Goal: Task Accomplishment & Management: Use online tool/utility

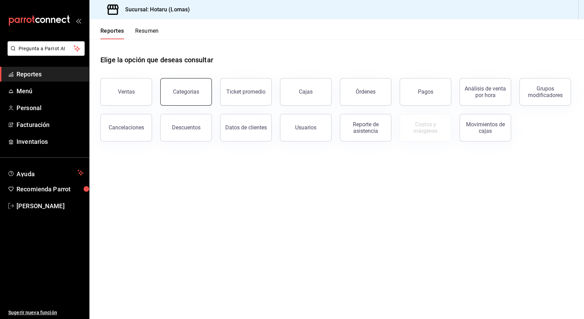
click at [187, 89] on div "Categorías" at bounding box center [186, 91] width 26 height 7
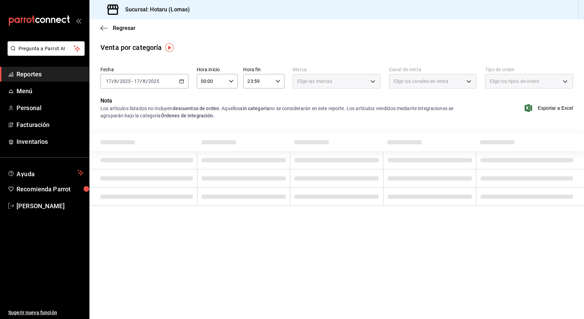
click at [180, 81] on icon "button" at bounding box center [181, 81] width 5 height 5
click at [118, 103] on span "Hoy" at bounding box center [132, 101] width 53 height 7
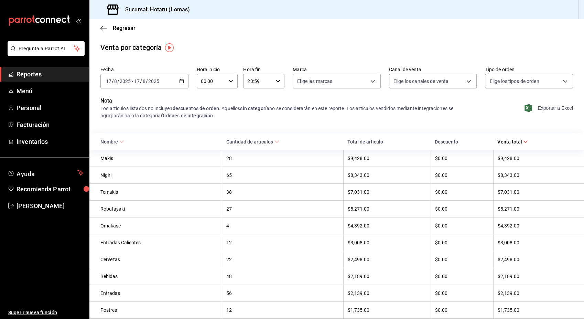
click at [540, 109] on font "Exportar a Excel" at bounding box center [554, 108] width 35 height 6
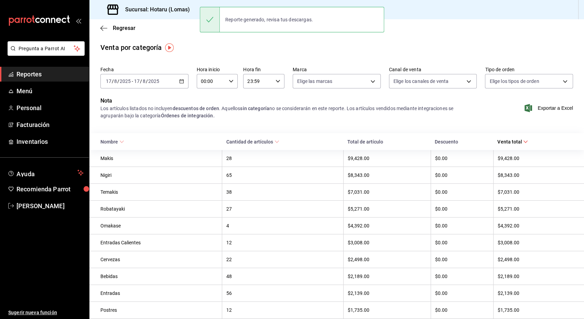
click at [310, 41] on main "Regresar Venta por categoría Fecha 2025-08-17 17 / 8 / 2025 - 2025-08-17 17 / 8…" at bounding box center [336, 282] width 494 height 526
click at [103, 26] on icon "button" at bounding box center [103, 28] width 7 height 6
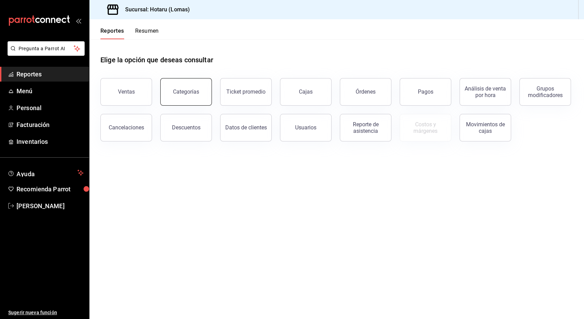
click at [192, 90] on div "Categorías" at bounding box center [186, 91] width 26 height 7
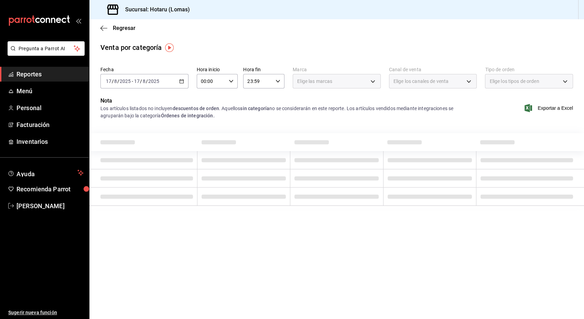
click at [179, 81] on \(Stroke\) "button" at bounding box center [181, 81] width 4 height 4
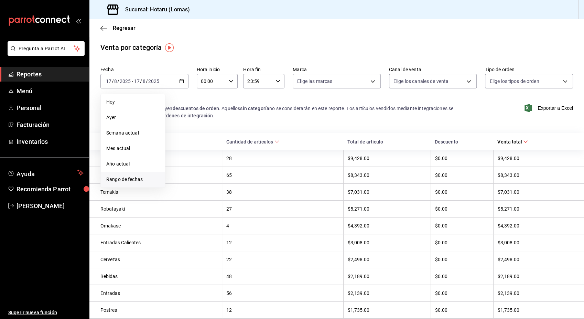
click at [124, 182] on span "Rango de fechas" at bounding box center [132, 179] width 53 height 7
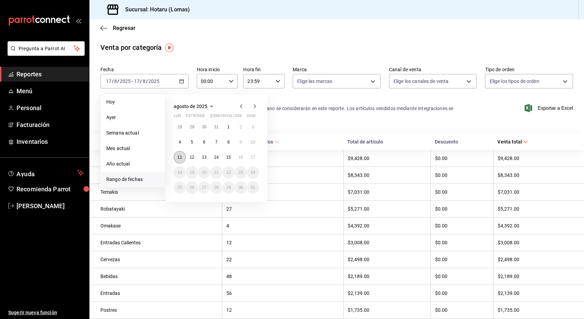
click at [181, 157] on abbr "11" at bounding box center [179, 157] width 4 height 5
click at [175, 158] on button "11" at bounding box center [180, 157] width 12 height 12
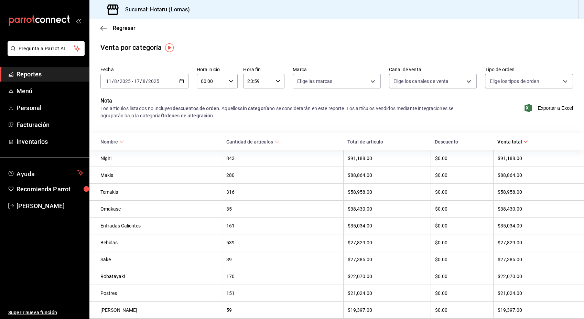
click at [547, 109] on font "Exportar a Excel" at bounding box center [554, 108] width 35 height 6
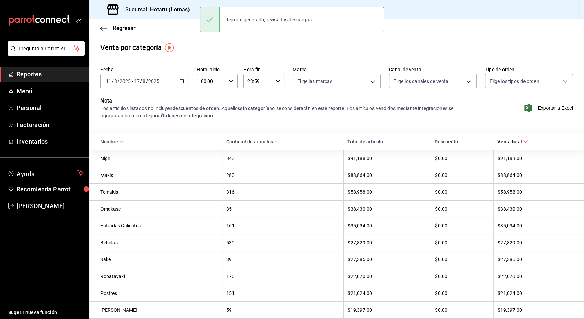
click at [180, 52] on div "Venta por categoría" at bounding box center [336, 47] width 494 height 10
click at [105, 30] on icon "button" at bounding box center [103, 28] width 7 height 6
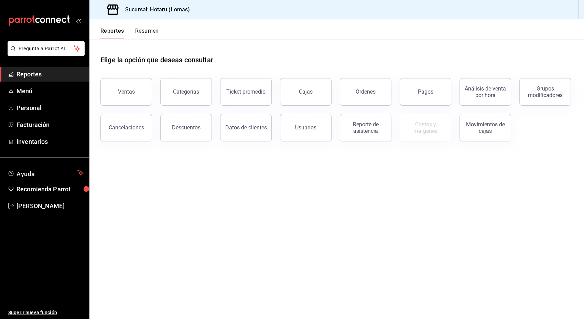
click at [120, 88] on button "Ventas" at bounding box center [126, 92] width 52 height 28
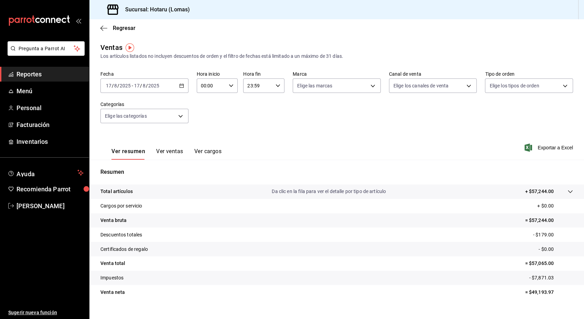
click at [182, 86] on icon "button" at bounding box center [181, 85] width 5 height 5
click at [118, 167] on span "Rango de fechas" at bounding box center [132, 168] width 53 height 7
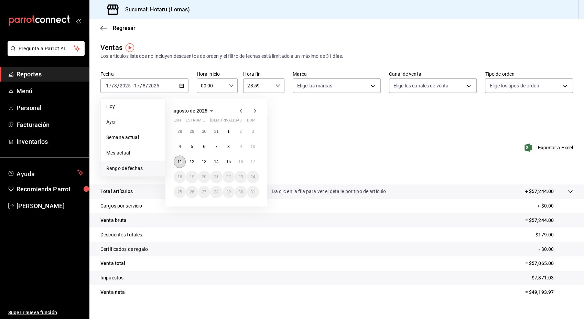
click at [179, 161] on abbr "11" at bounding box center [179, 161] width 4 height 5
click at [253, 163] on abbr "17" at bounding box center [253, 161] width 4 height 5
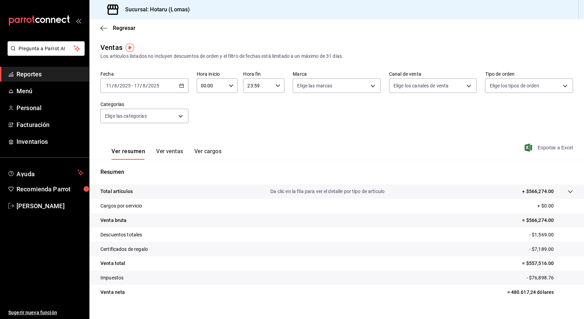
click at [547, 147] on font "Exportar a Excel" at bounding box center [554, 148] width 35 height 6
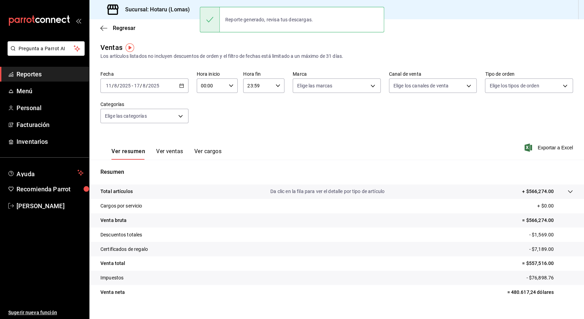
click at [99, 25] on div "Regresar" at bounding box center [336, 28] width 494 height 18
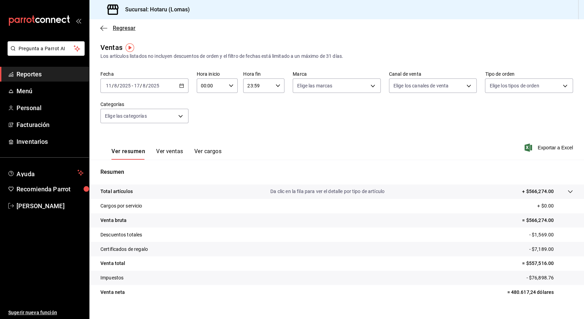
click at [102, 26] on icon "button" at bounding box center [103, 28] width 7 height 6
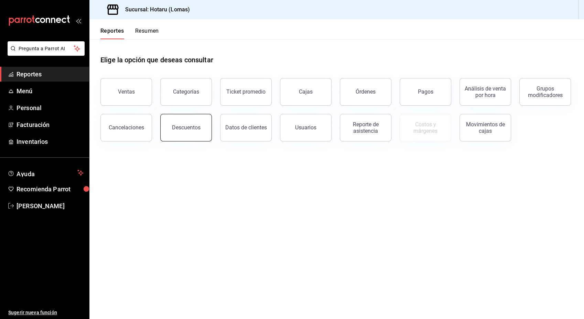
click at [190, 130] on div "Descuentos" at bounding box center [186, 127] width 29 height 7
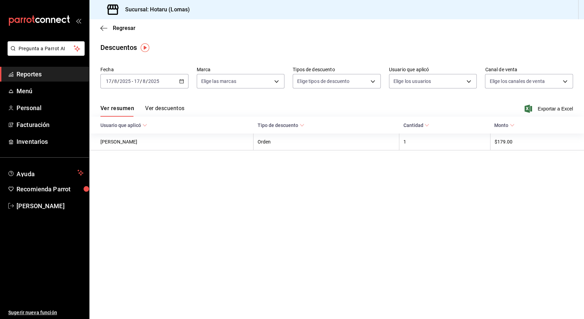
click at [182, 81] on icon "button" at bounding box center [181, 81] width 5 height 5
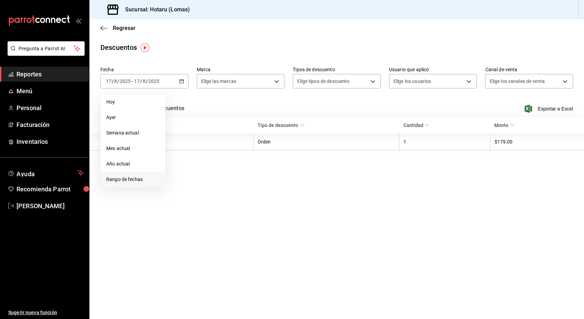
click at [128, 179] on span "Rango de fechas" at bounding box center [132, 179] width 53 height 7
click at [180, 157] on abbr "11" at bounding box center [179, 157] width 4 height 5
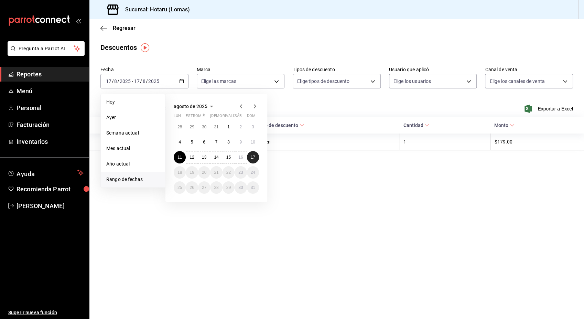
click at [254, 155] on abbr "17" at bounding box center [253, 157] width 4 height 5
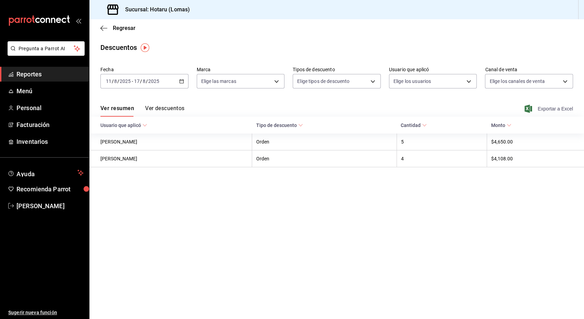
click at [542, 112] on span "Exportar a Excel" at bounding box center [549, 109] width 47 height 8
click at [182, 83] on icon "button" at bounding box center [181, 81] width 5 height 5
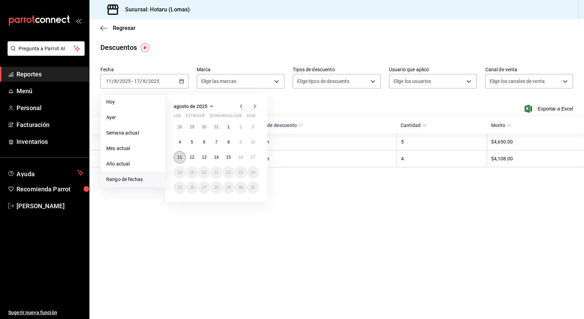
click at [178, 158] on abbr "11" at bounding box center [179, 157] width 4 height 5
click at [255, 159] on abbr "17" at bounding box center [253, 157] width 4 height 5
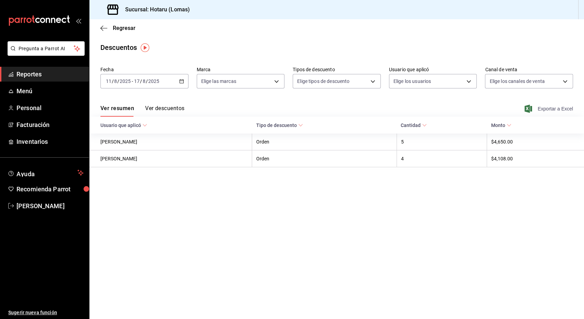
click at [545, 105] on div "Ver resumen Ver descuentos Exportar a Excel" at bounding box center [336, 107] width 494 height 20
click at [543, 110] on font "Exportar a Excel" at bounding box center [554, 109] width 35 height 6
click at [193, 104] on div "Ver resumen Ver descuentos Exportar a Excel" at bounding box center [336, 107] width 494 height 20
click at [179, 79] on icon "button" at bounding box center [181, 81] width 5 height 5
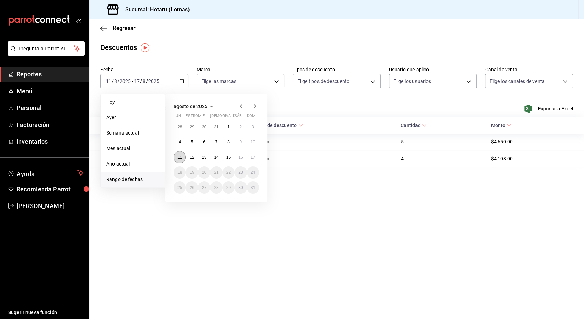
click at [181, 154] on button "11" at bounding box center [180, 157] width 12 height 12
click at [257, 156] on button "17" at bounding box center [253, 157] width 12 height 12
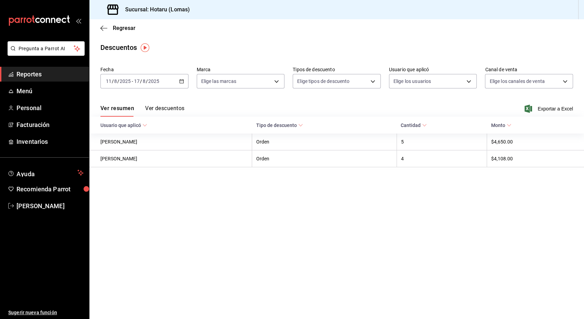
click at [545, 108] on font "Exportar a Excel" at bounding box center [554, 109] width 35 height 6
click at [184, 83] on div "2025-08-11 11 / 8 / 2025 - 2025-08-17 17 / 8 / 2025" at bounding box center [144, 81] width 88 height 14
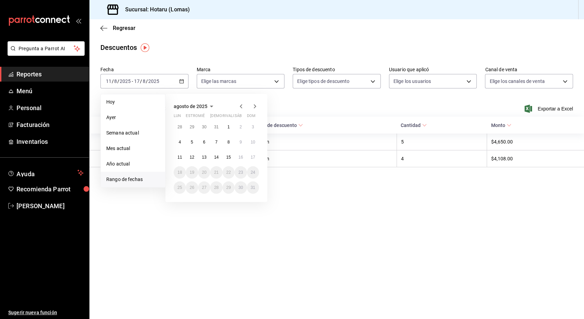
click at [314, 179] on main "Regresar Descuentos Fecha 2025-08-11 11 / 8 / 2025 - 2025-08-17 17 / 8 / 2025 H…" at bounding box center [336, 168] width 494 height 299
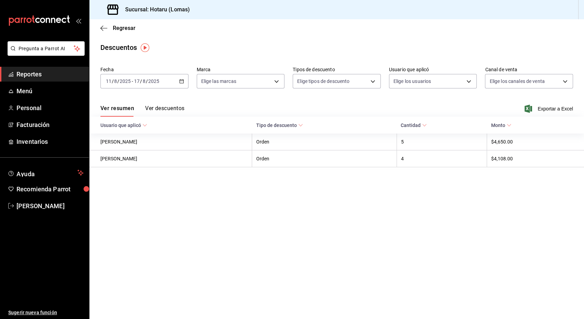
click at [180, 79] on icon "button" at bounding box center [181, 81] width 5 height 5
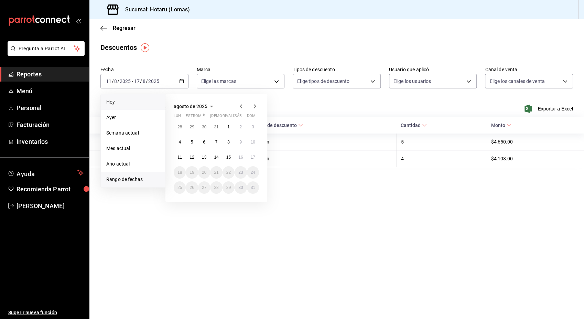
click at [111, 103] on span "Hoy" at bounding box center [132, 101] width 53 height 7
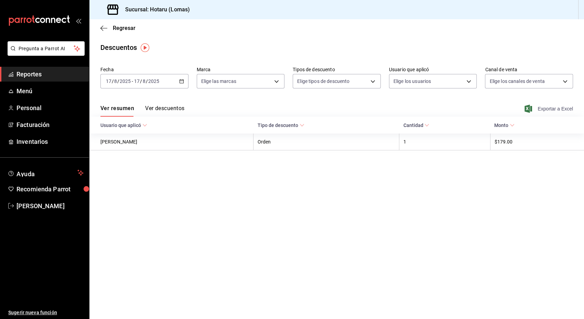
click at [558, 108] on font "Exportar a Excel" at bounding box center [554, 109] width 35 height 6
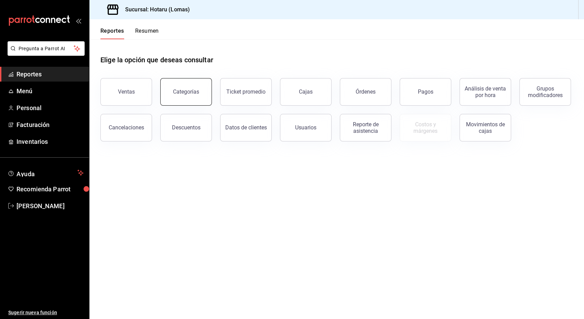
click at [195, 91] on div "Categorías" at bounding box center [186, 91] width 26 height 7
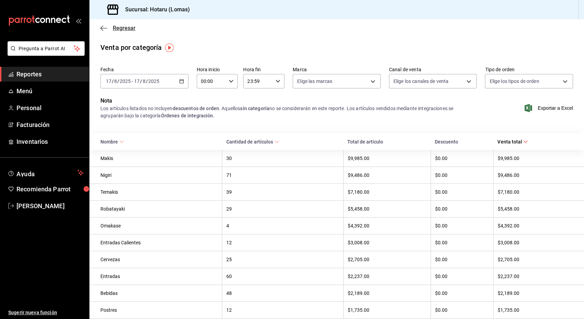
click at [101, 26] on icon "button" at bounding box center [103, 28] width 7 height 6
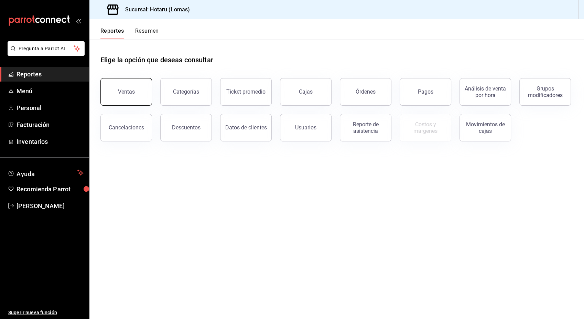
click at [129, 92] on div "Ventas" at bounding box center [126, 91] width 17 height 7
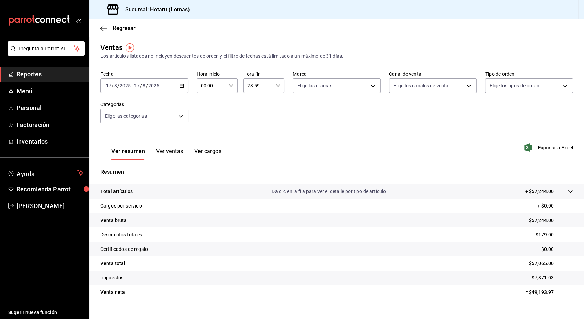
click at [179, 86] on icon "button" at bounding box center [181, 85] width 5 height 5
click at [123, 169] on span "Rango de fechas" at bounding box center [132, 168] width 53 height 7
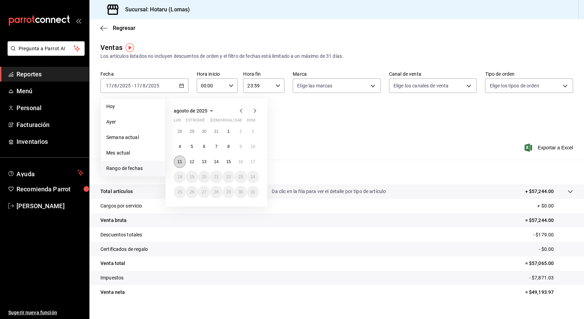
click at [182, 162] on abbr "11" at bounding box center [179, 161] width 4 height 5
click at [260, 161] on div "[DATE] [PERSON_NAME] estropear mié jue rivalizar sáb dom 28 29 30 31 1 2 3 4 5 …" at bounding box center [216, 152] width 102 height 108
click at [255, 161] on button "17" at bounding box center [253, 161] width 12 height 12
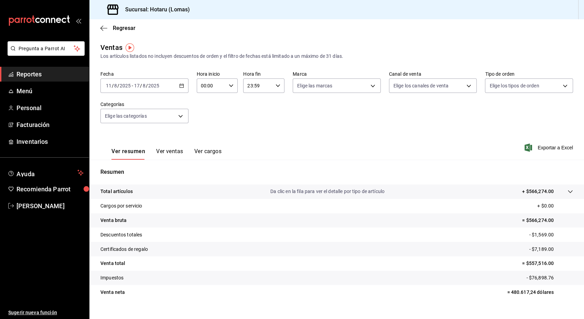
click at [537, 146] on font "Exportar a Excel" at bounding box center [554, 148] width 35 height 6
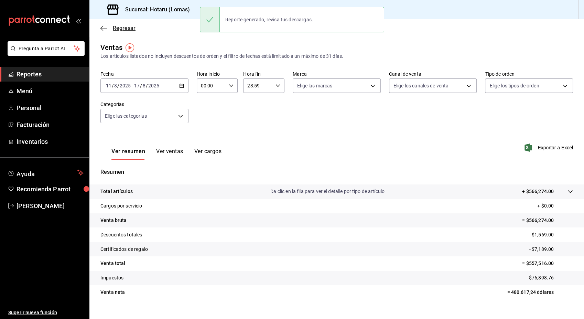
click at [105, 26] on span "Regresar" at bounding box center [117, 28] width 35 height 7
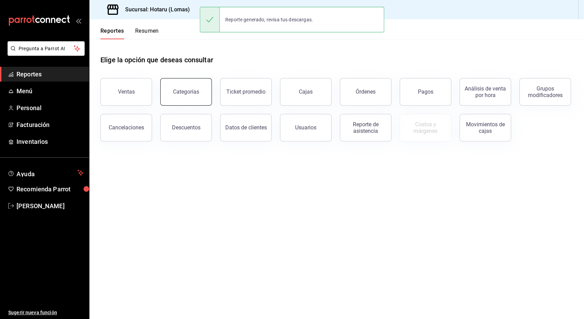
click at [195, 92] on div "Categorías" at bounding box center [186, 91] width 26 height 7
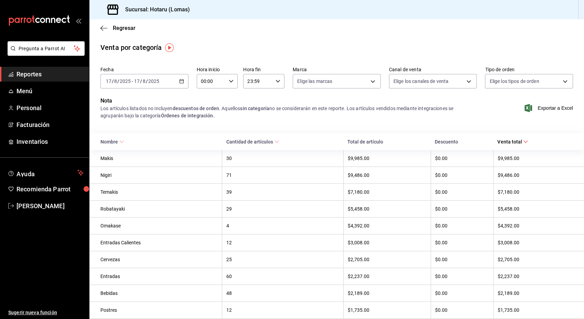
click at [179, 80] on \(Stroke\) "button" at bounding box center [181, 81] width 4 height 4
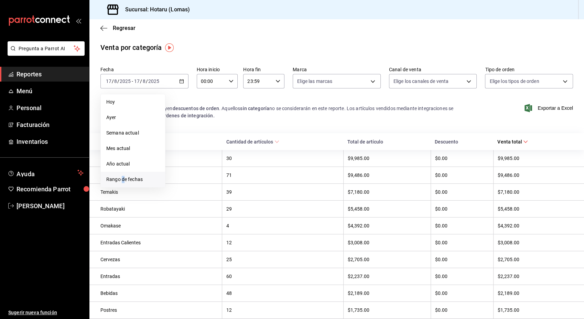
click at [123, 181] on span "Rango de fechas" at bounding box center [132, 179] width 53 height 7
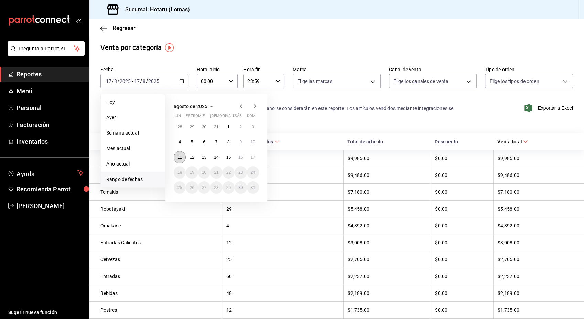
click at [182, 160] on button "11" at bounding box center [180, 157] width 12 height 12
click at [253, 159] on abbr "17" at bounding box center [253, 157] width 4 height 5
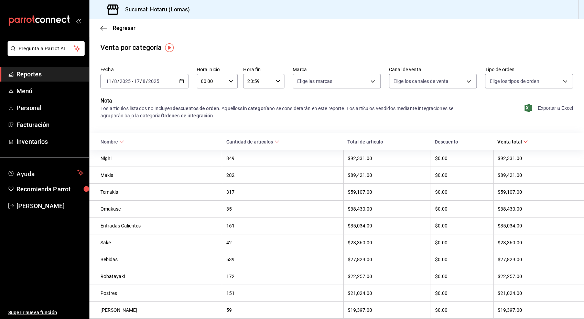
click at [541, 110] on font "Exportar a Excel" at bounding box center [554, 108] width 35 height 6
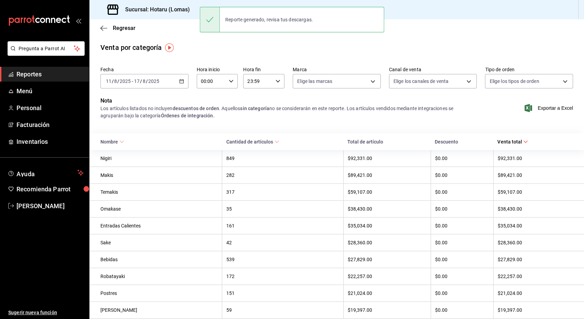
click at [107, 32] on div "Regresar" at bounding box center [336, 28] width 494 height 18
click at [103, 28] on icon "button" at bounding box center [103, 28] width 7 height 0
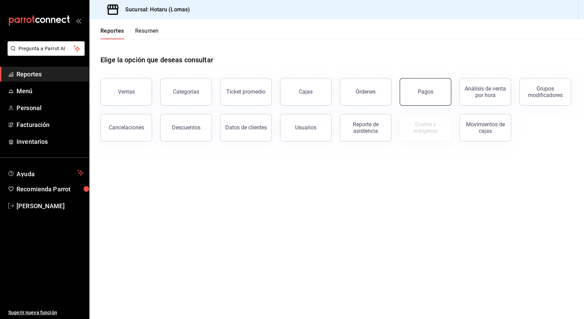
click at [435, 85] on button "Pagos" at bounding box center [425, 92] width 52 height 28
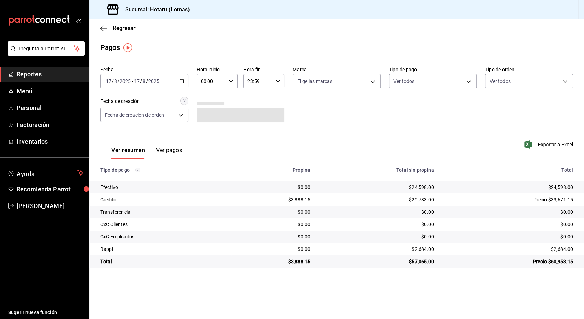
click at [184, 80] on icon "button" at bounding box center [181, 81] width 5 height 5
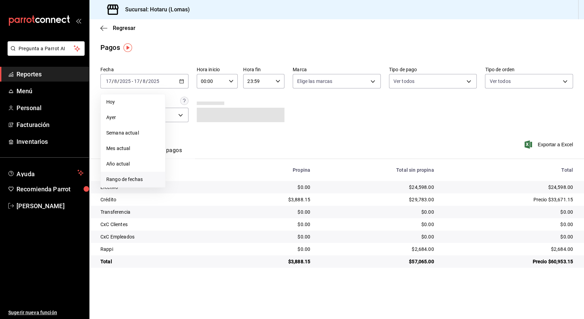
click at [128, 176] on span "Rango de fechas" at bounding box center [132, 179] width 53 height 7
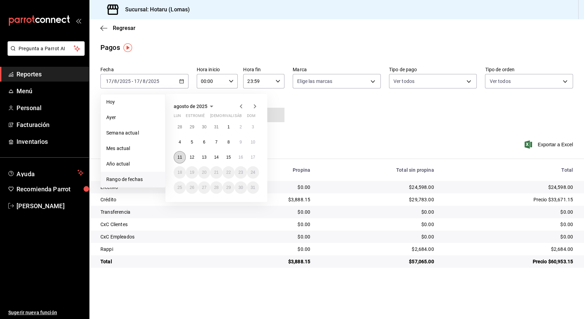
click at [178, 158] on abbr "11" at bounding box center [179, 157] width 4 height 5
click at [252, 160] on button "17" at bounding box center [253, 157] width 12 height 12
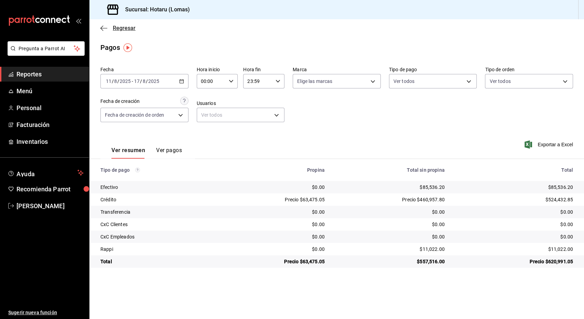
click at [105, 29] on icon "button" at bounding box center [103, 28] width 7 height 6
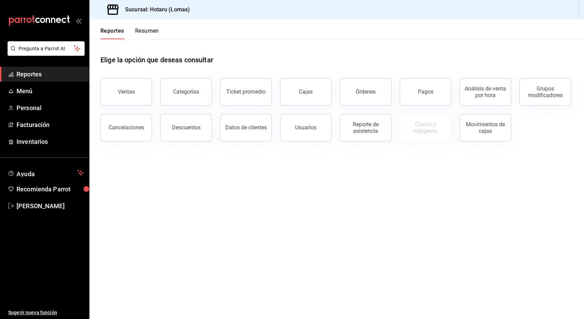
click at [224, 190] on main "Elige la opción que deseas consultar Ventas Categorías Ticket promedio Cajas Ór…" at bounding box center [336, 178] width 494 height 279
